Goal: Information Seeking & Learning: Learn about a topic

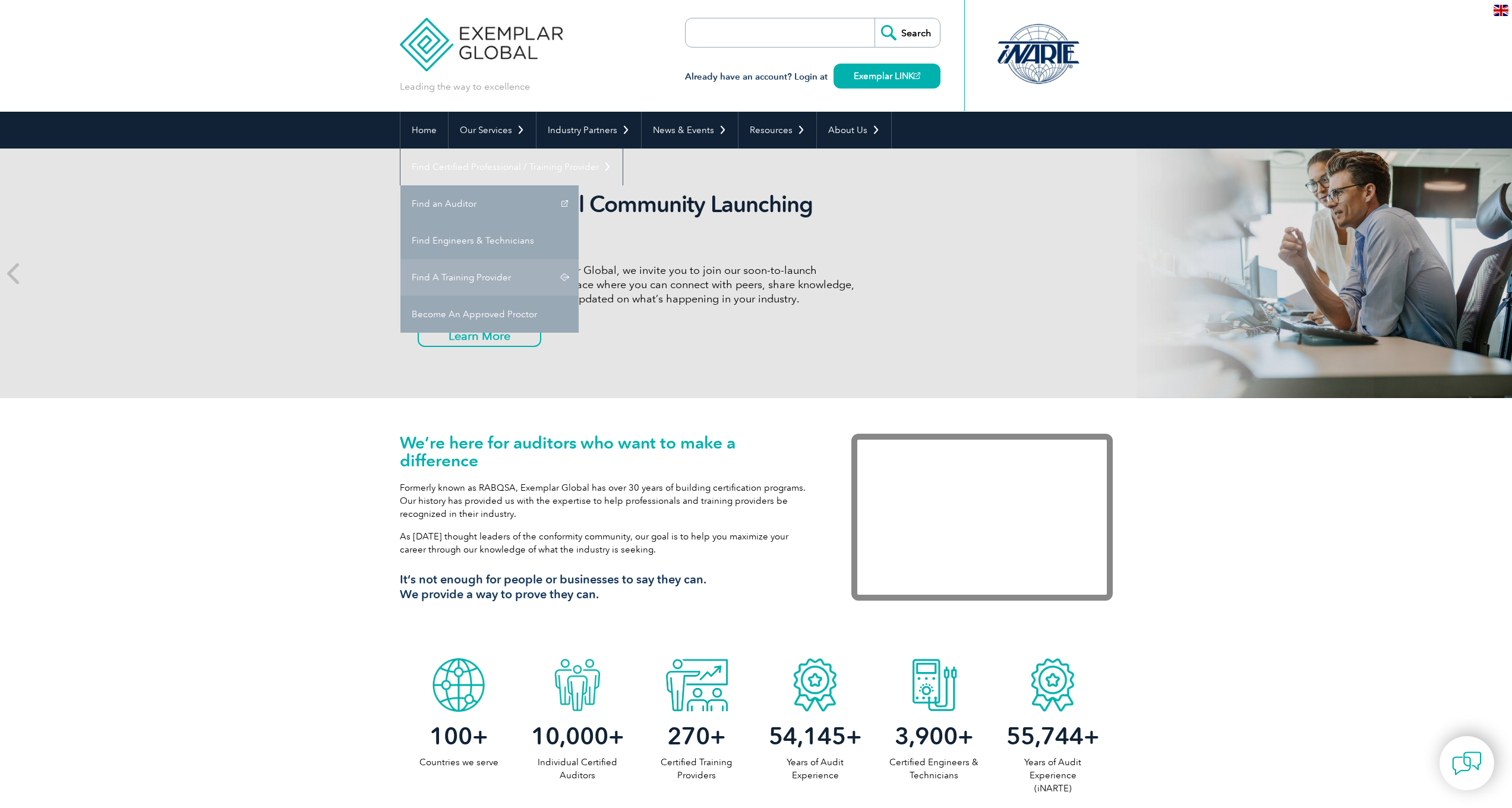
click at [578, 259] on link "Find A Training Provider" at bounding box center [490, 277] width 178 height 37
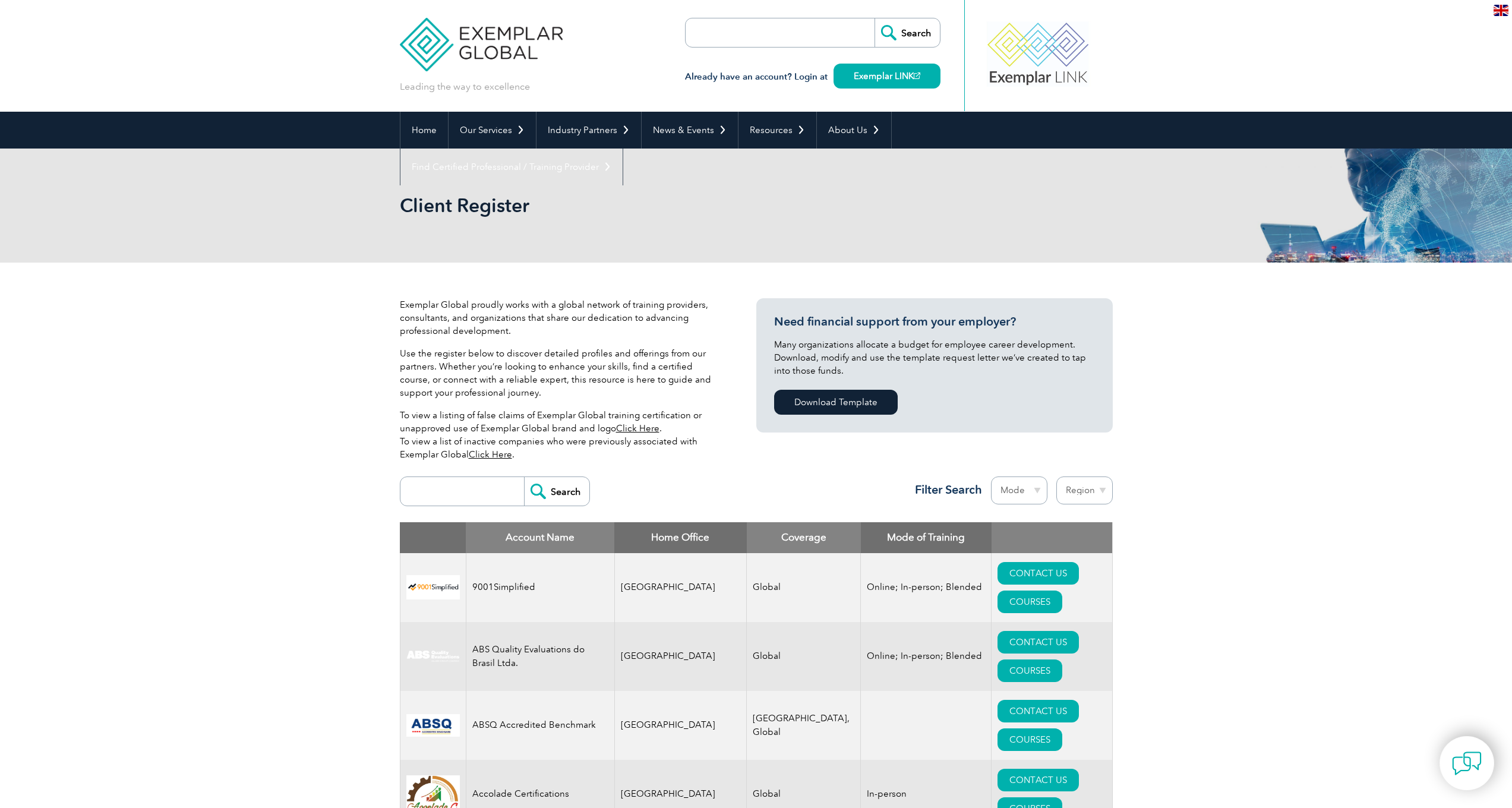
click at [441, 488] on input "search" at bounding box center [464, 491] width 117 height 28
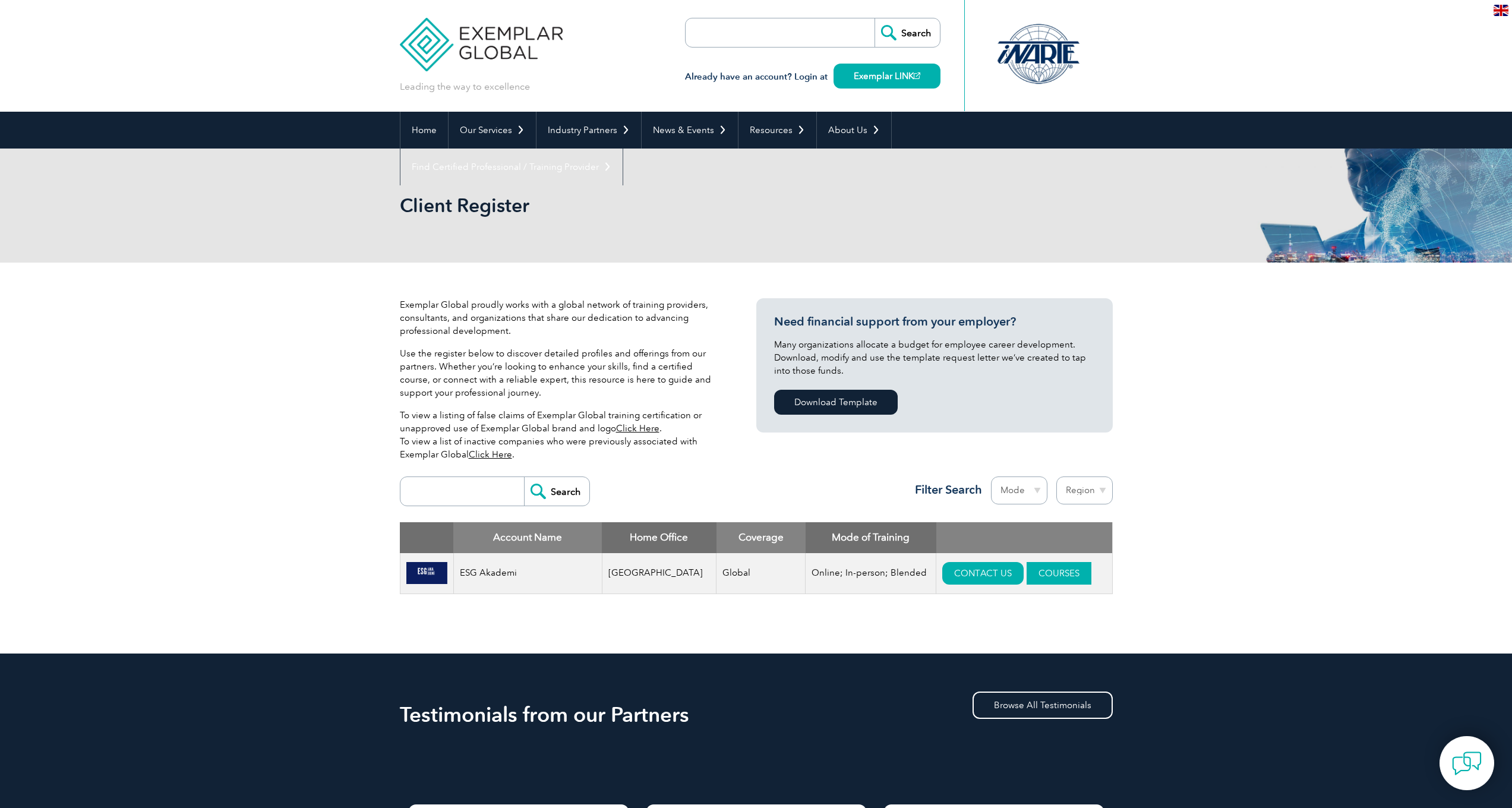
click at [1048, 569] on link "COURSES" at bounding box center [1059, 573] width 65 height 22
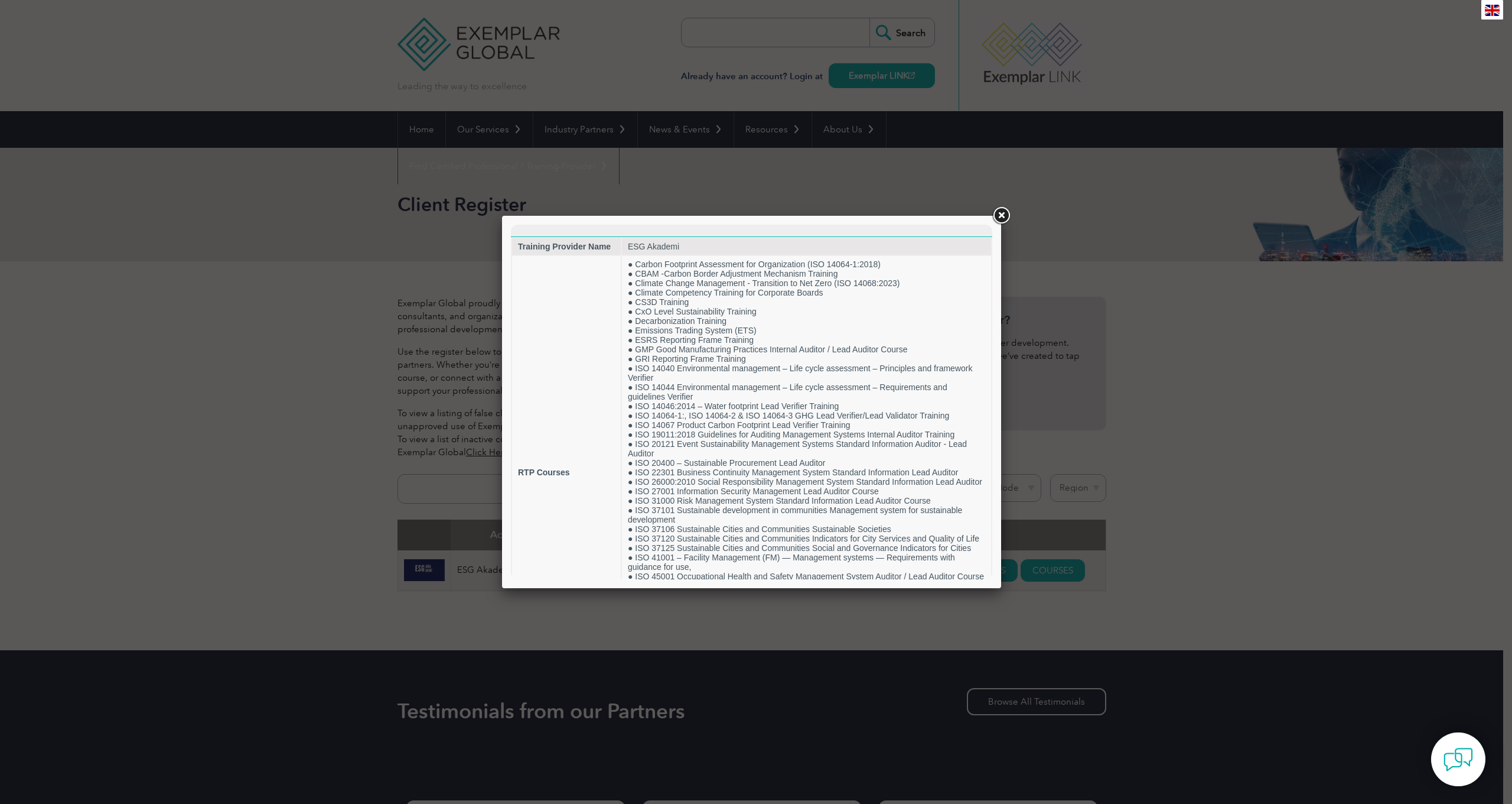
drag, startPoint x: 1220, startPoint y: 448, endPoint x: 789, endPoint y: 227, distance: 484.4
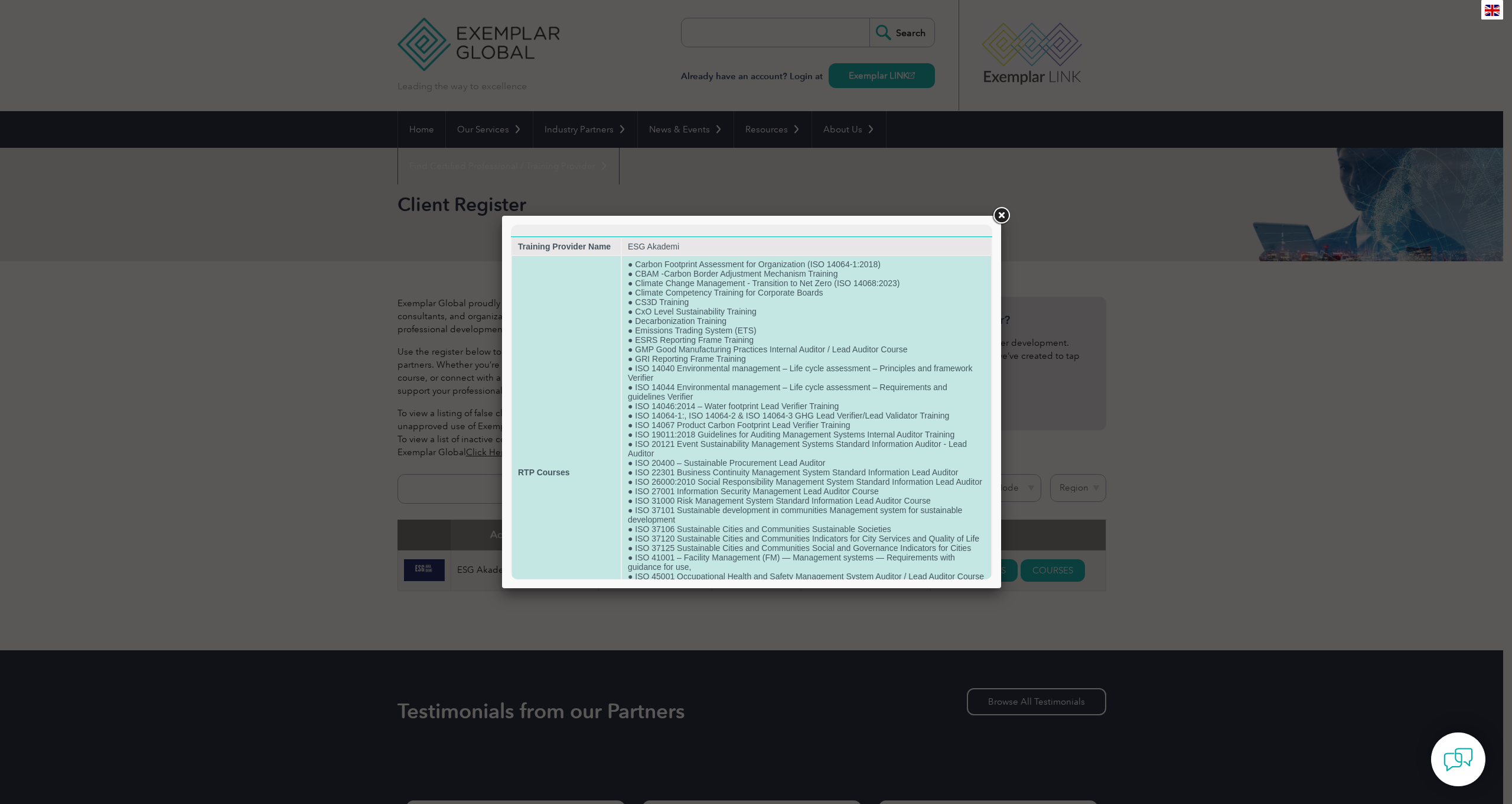
click at [897, 433] on td "● Carbon Footprint Assessment for Organization (ISO 14064-1:2018) ● CBAM -Carbo…" at bounding box center [807, 471] width 369 height 432
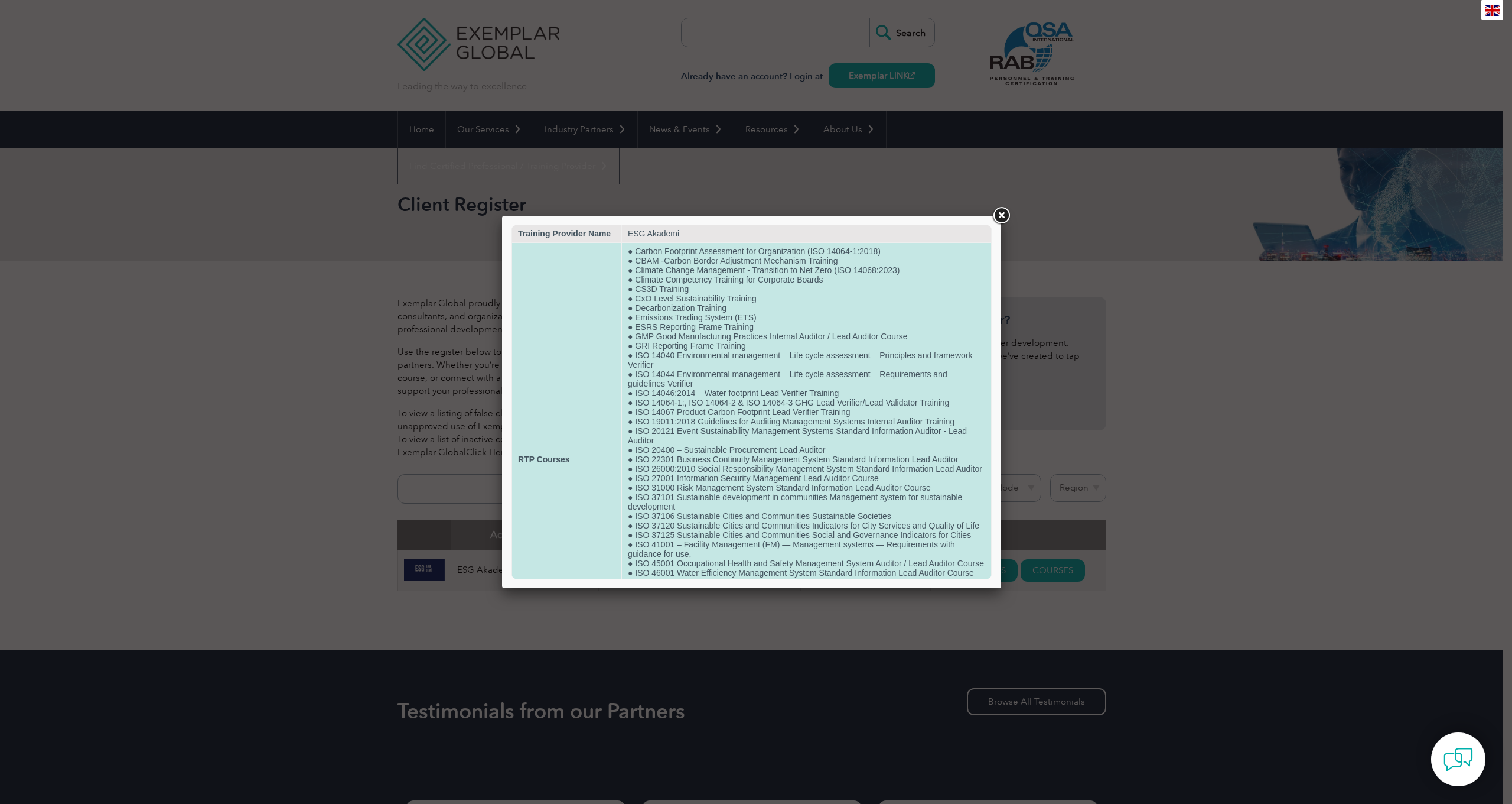
scroll to position [16, 0]
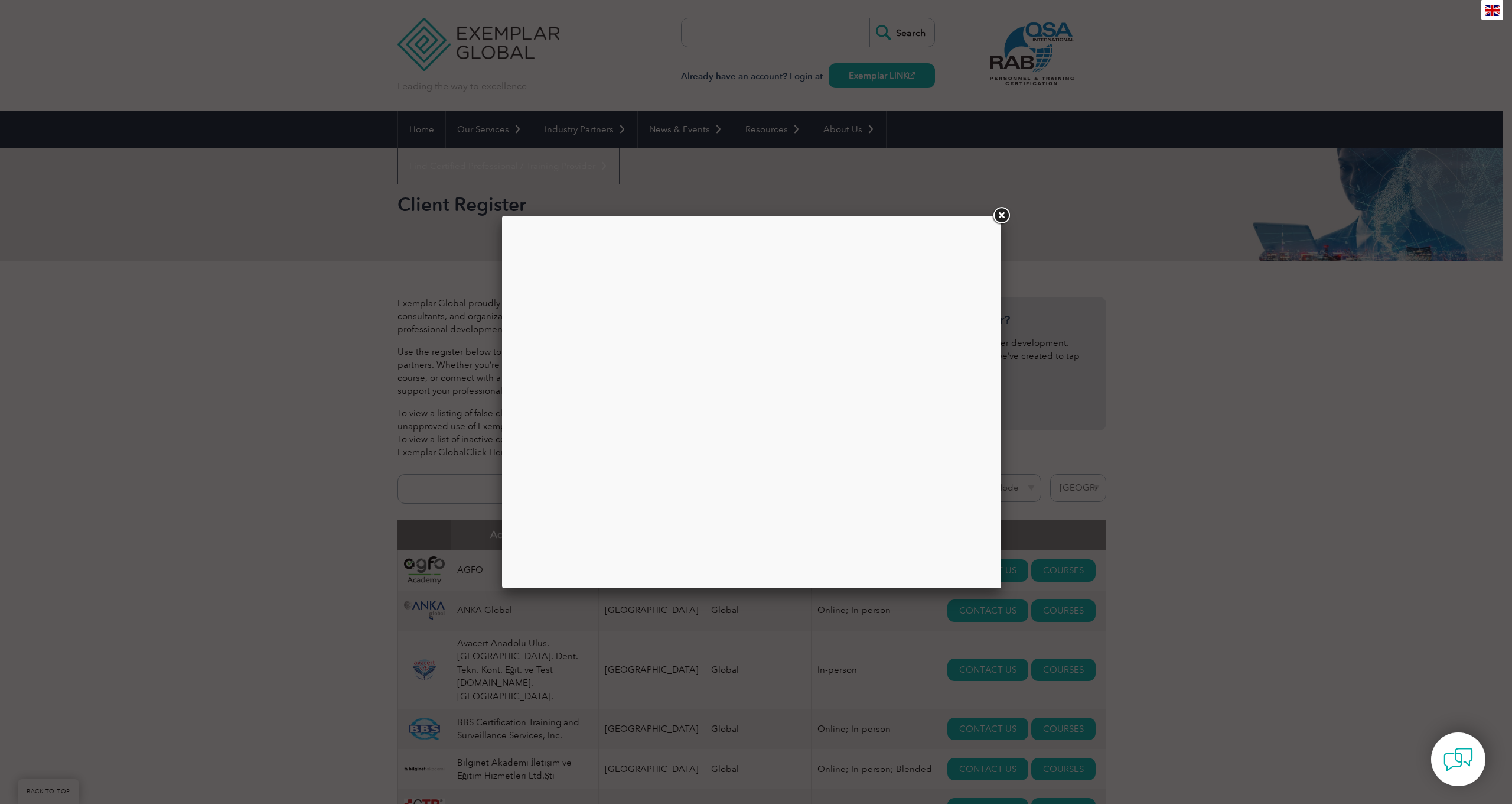
select select "[GEOGRAPHIC_DATA]"
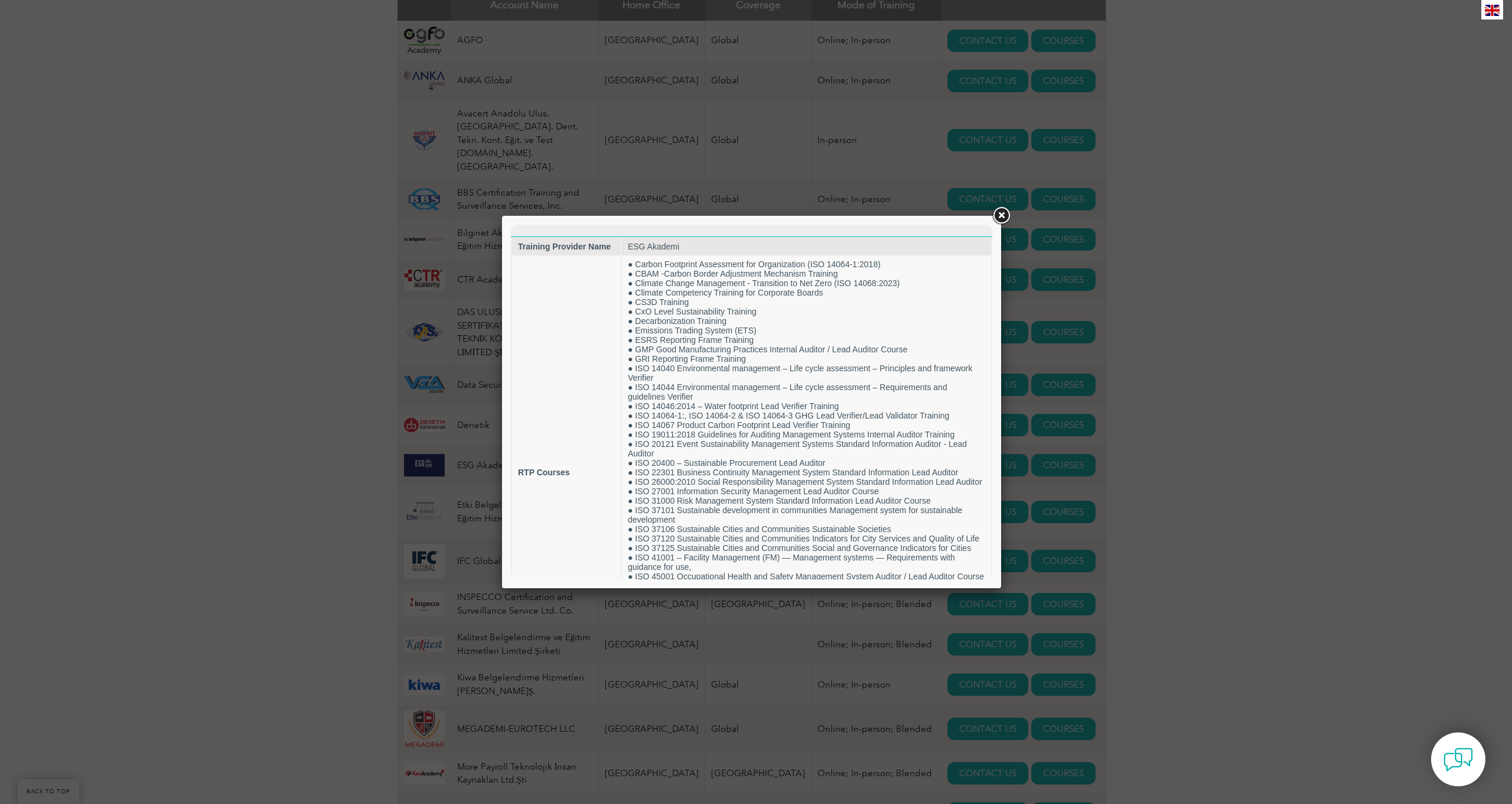
scroll to position [30, 0]
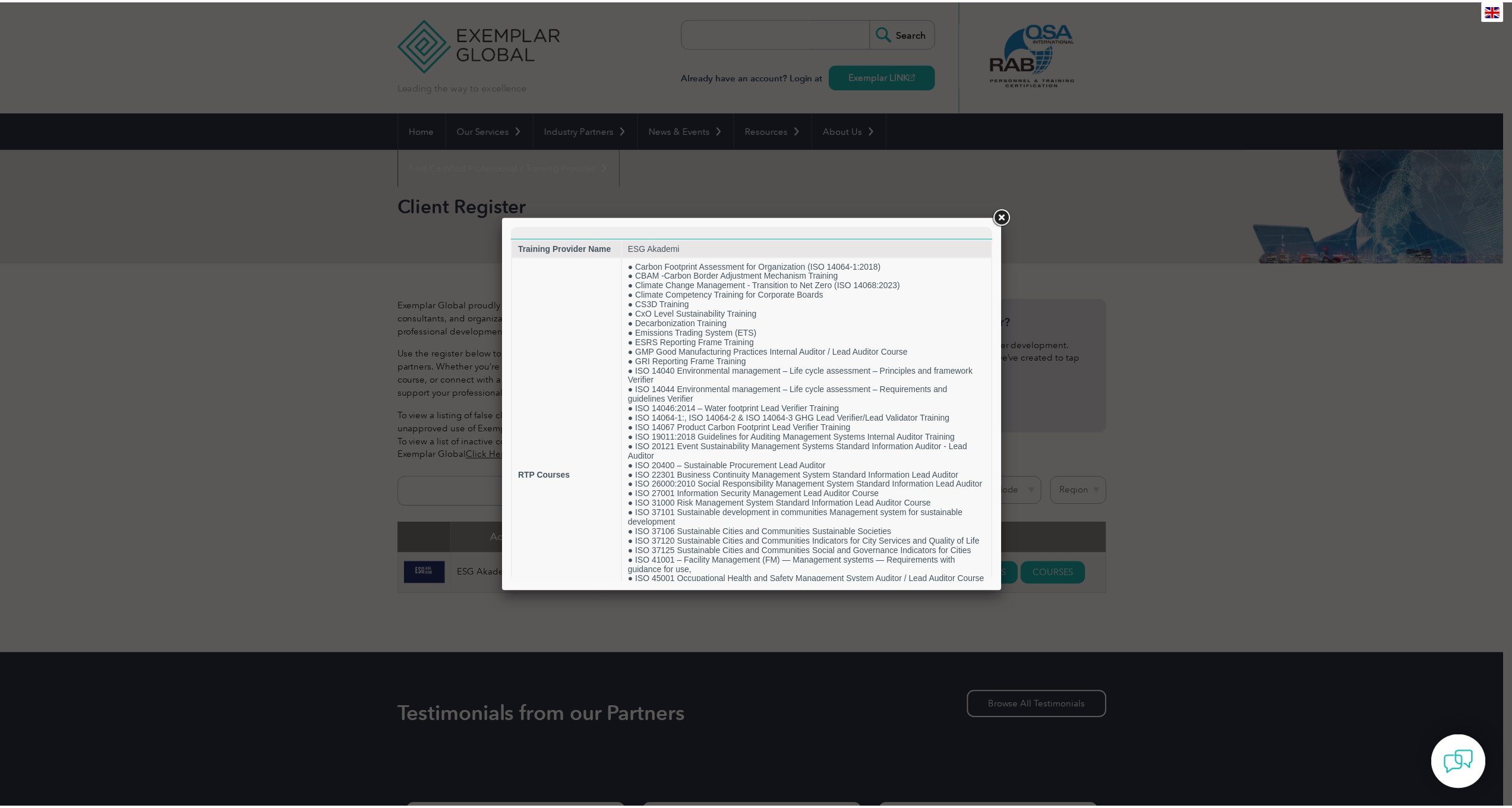
scroll to position [16, 0]
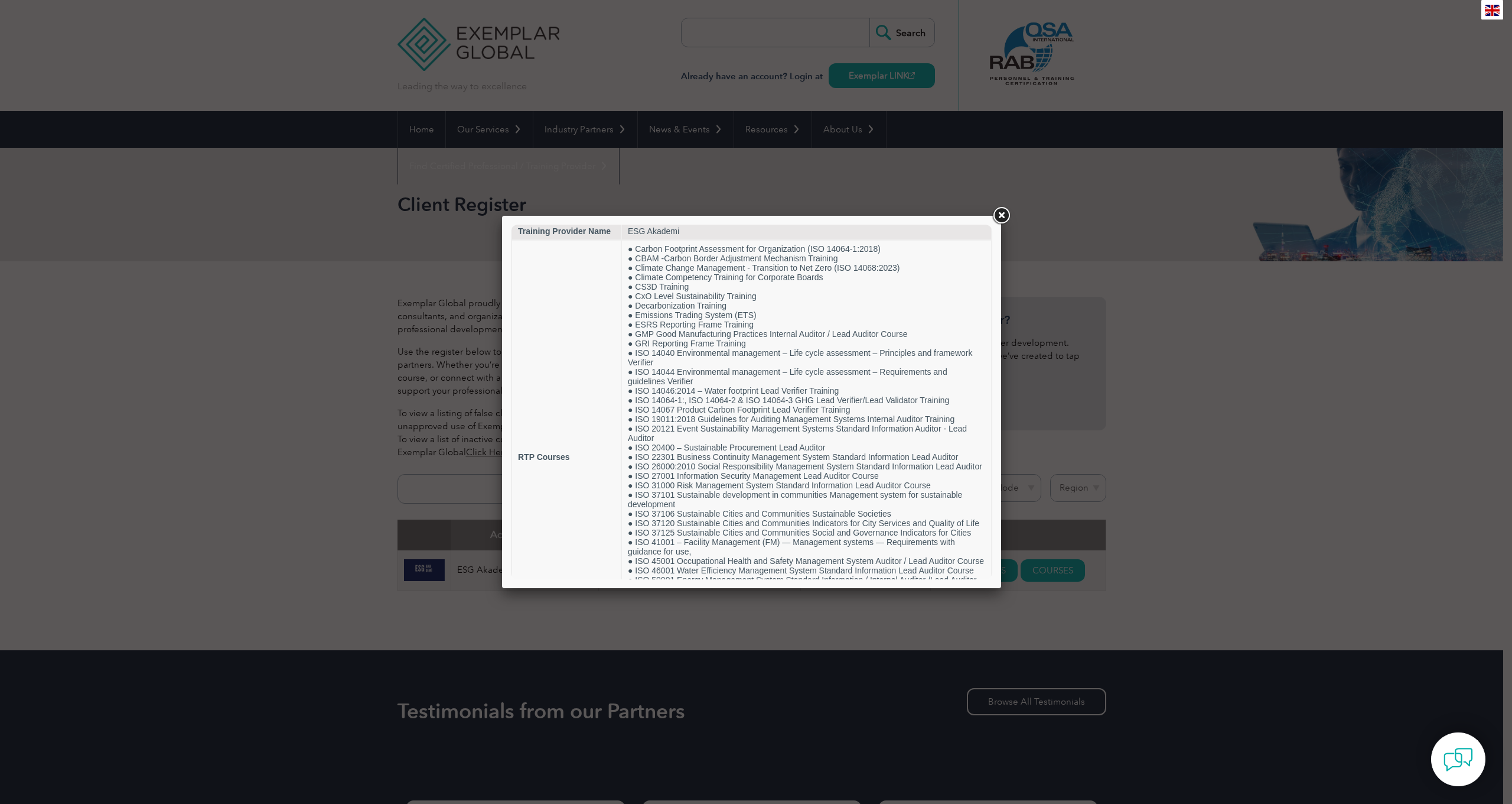
click at [1008, 210] on link at bounding box center [1001, 216] width 22 height 22
